Goal: Task Accomplishment & Management: Use online tool/utility

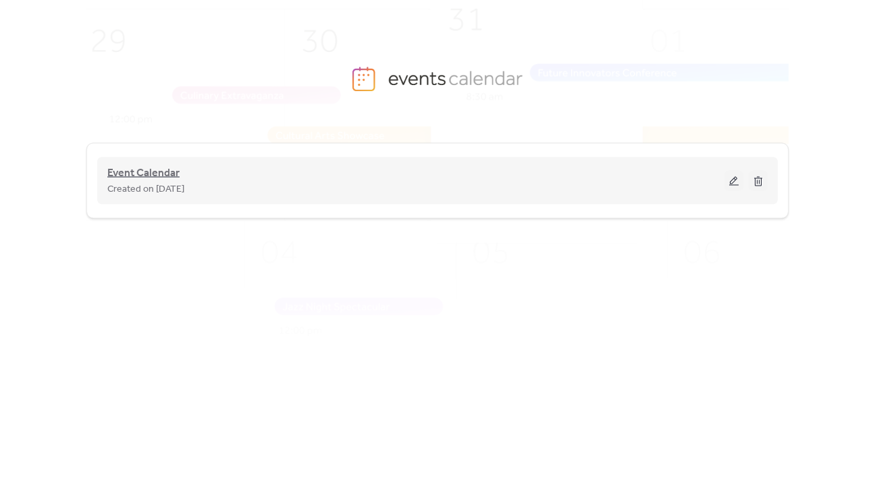
click at [135, 169] on span "Event Calendar" at bounding box center [143, 173] width 72 height 16
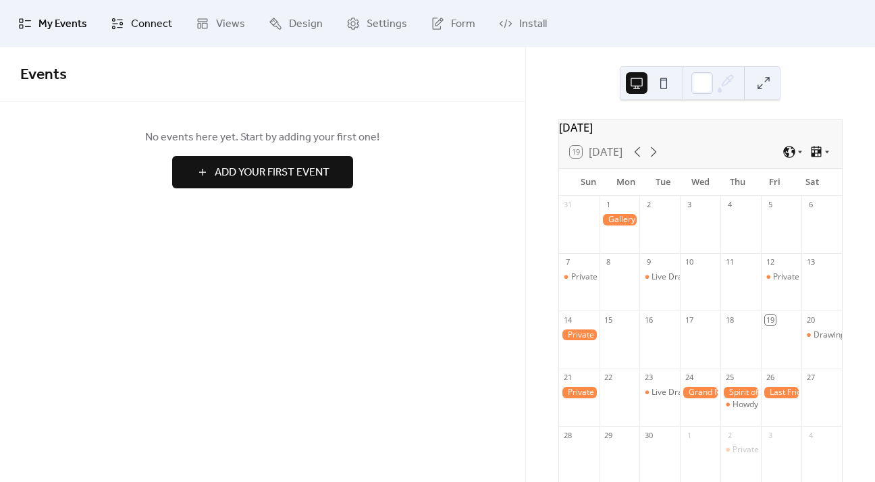
click at [131, 22] on span "Connect" at bounding box center [151, 24] width 41 height 16
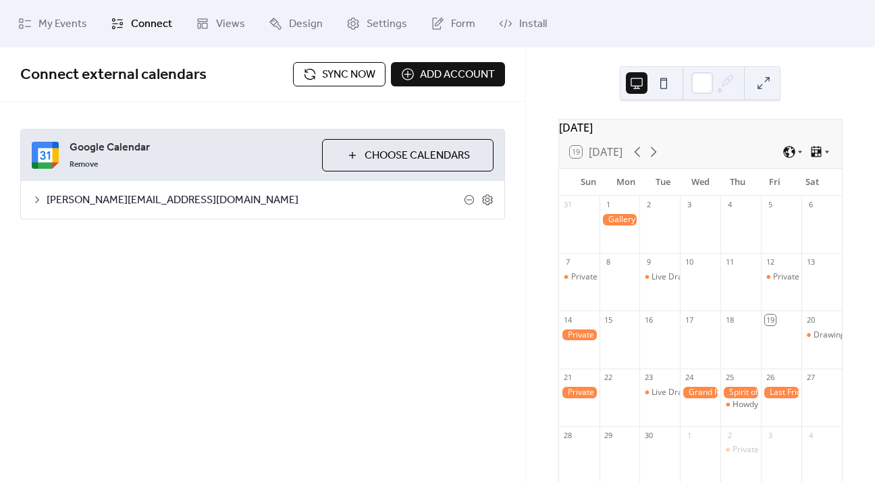
click at [352, 74] on span "Sync now" at bounding box center [348, 75] width 53 height 16
click at [135, 201] on span "[PERSON_NAME][EMAIL_ADDRESS][DOMAIN_NAME]" at bounding box center [255, 200] width 417 height 16
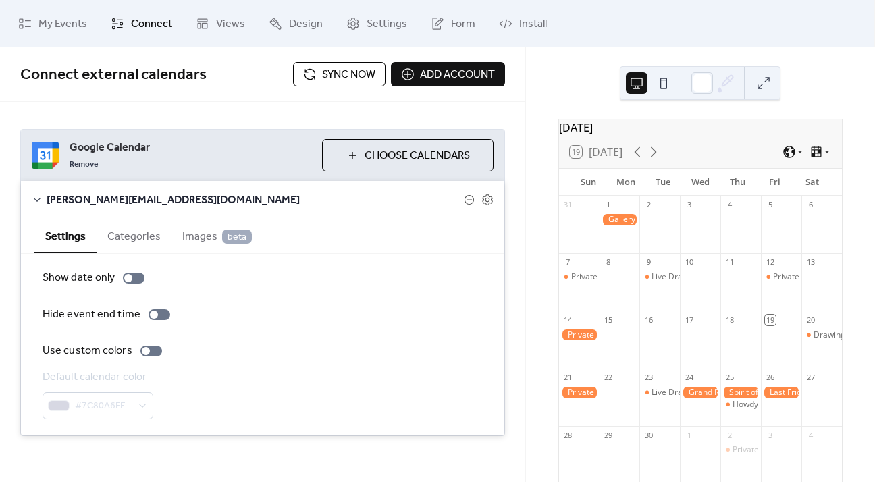
click at [336, 80] on span "Sync now" at bounding box center [348, 75] width 53 height 16
click at [464, 98] on div "Connect external calendars Sync now Add account" at bounding box center [262, 74] width 525 height 55
click at [131, 153] on span "Google Calendar" at bounding box center [191, 148] width 242 height 16
click at [196, 95] on div "Connect external calendars Sync now Add account" at bounding box center [262, 74] width 525 height 55
click at [404, 152] on span "Choose Calendars" at bounding box center [417, 156] width 105 height 16
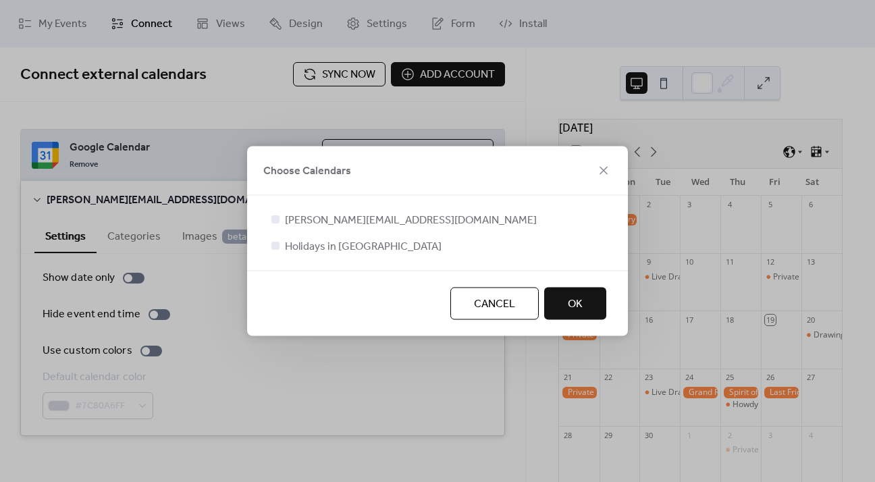
click at [500, 304] on span "Cancel" at bounding box center [494, 304] width 41 height 16
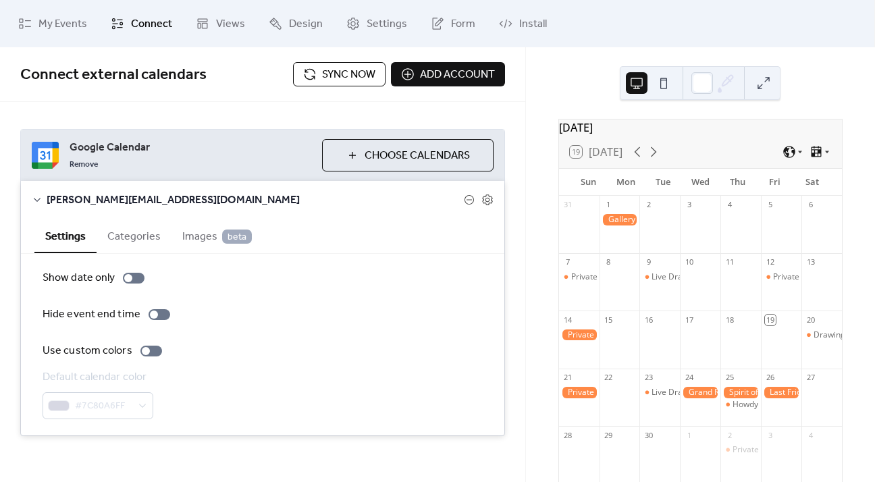
click at [549, 78] on div "[DATE] 19 [DATE] Sun Mon Tue Wed Thu Fri Sat 31 1 2 3 4 5 6 7 Private Event 8 9…" at bounding box center [700, 264] width 349 height 435
click at [232, 97] on div "Connect external calendars Sync now Add account" at bounding box center [262, 74] width 525 height 55
click at [469, 203] on icon at bounding box center [469, 199] width 11 height 11
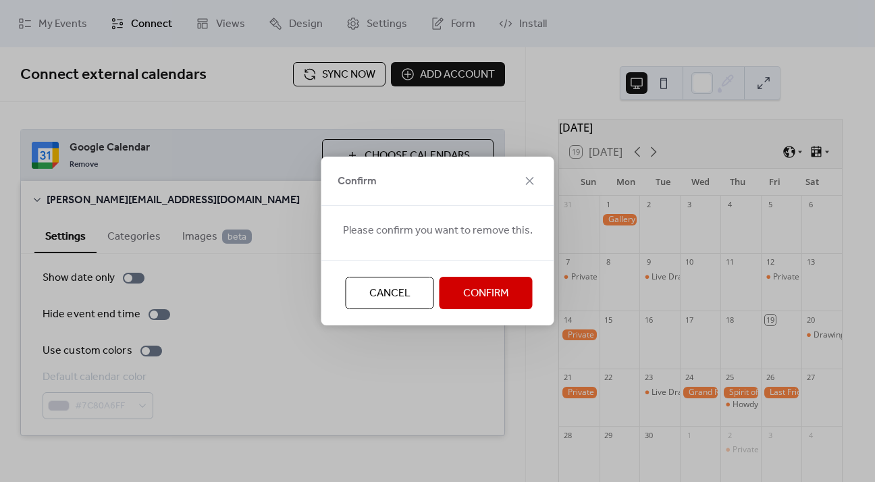
click at [387, 298] on span "Cancel" at bounding box center [389, 294] width 41 height 16
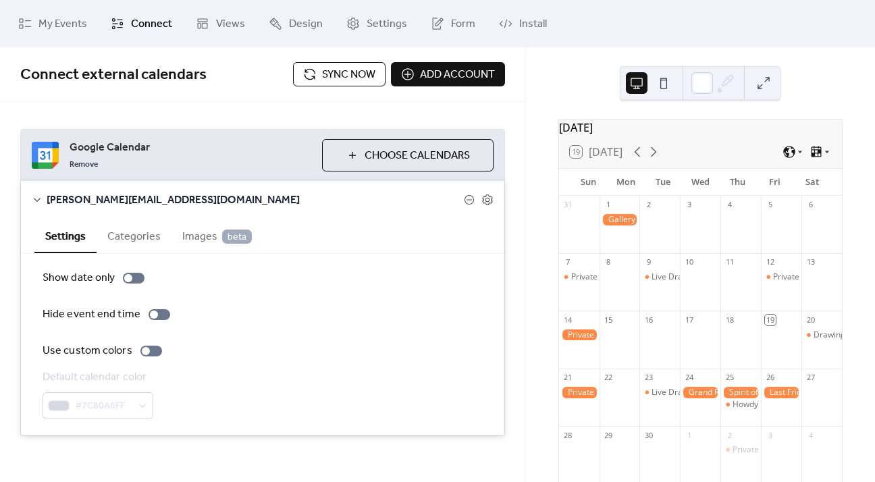
click at [37, 200] on icon at bounding box center [37, 200] width 7 height 4
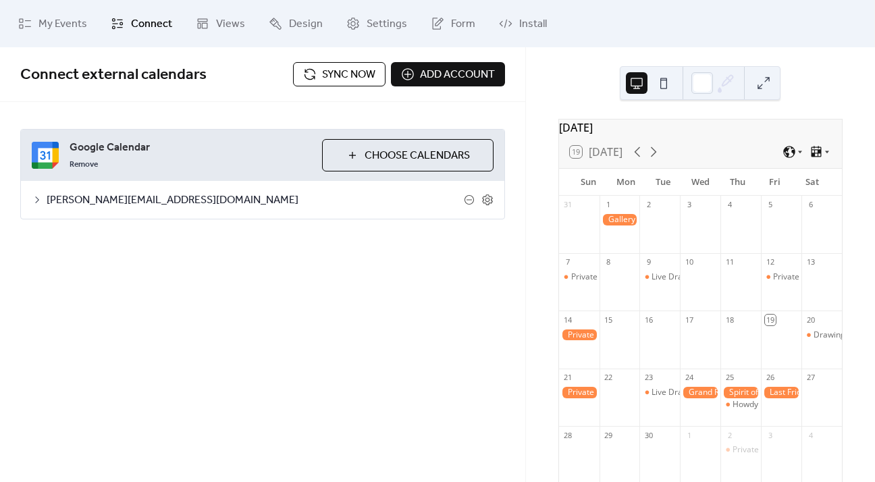
click at [344, 67] on span "Sync now" at bounding box center [348, 75] width 53 height 16
